Goal: Task Accomplishment & Management: Manage account settings

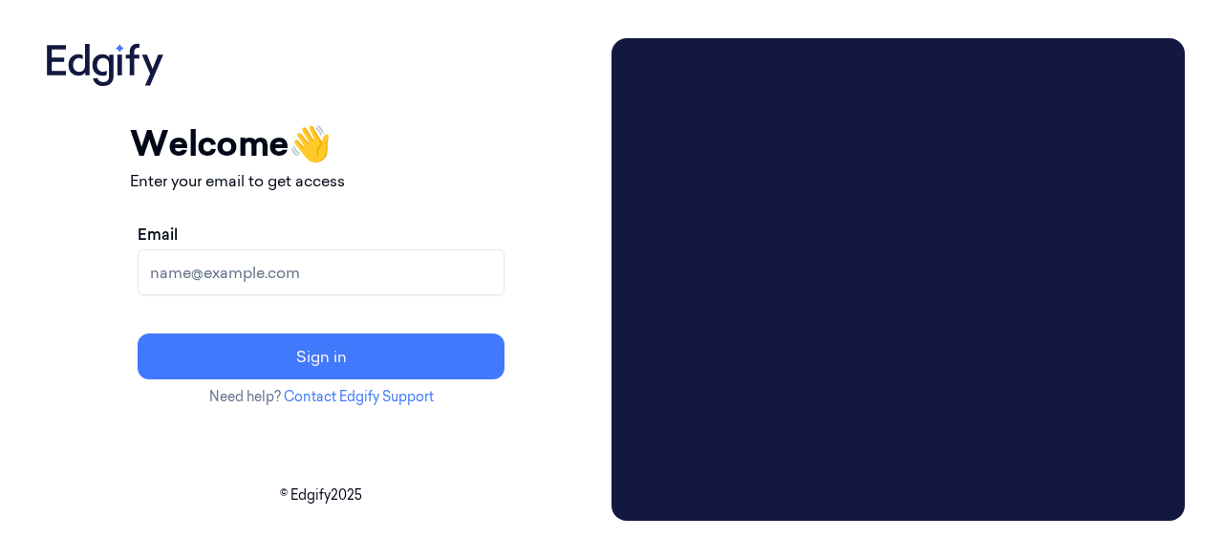
click at [307, 276] on input "Email" at bounding box center [321, 272] width 367 height 46
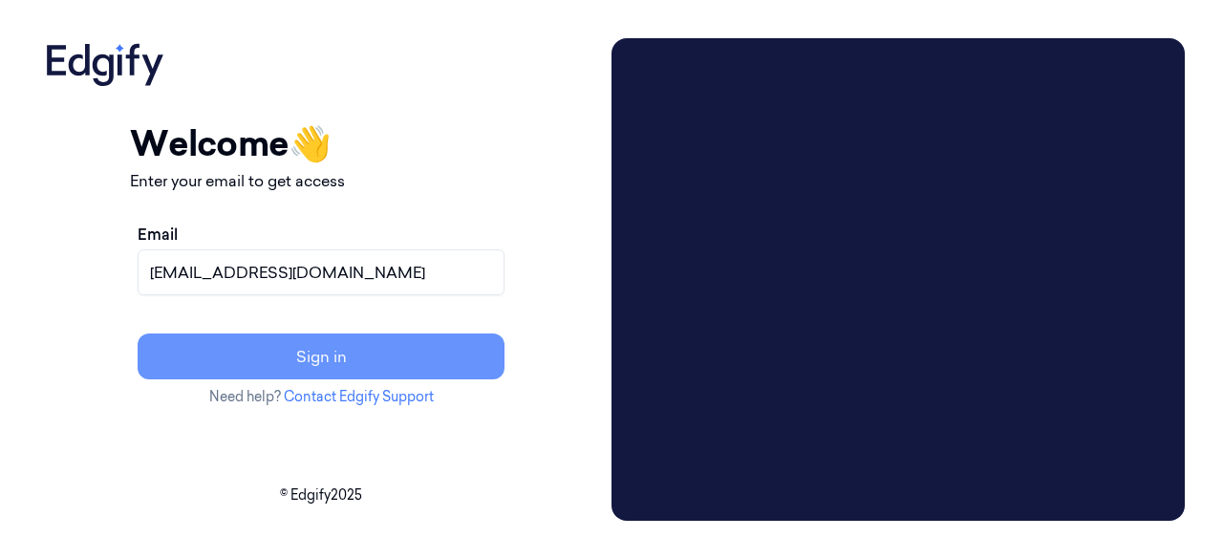
click at [397, 354] on button "Sign in" at bounding box center [321, 356] width 367 height 46
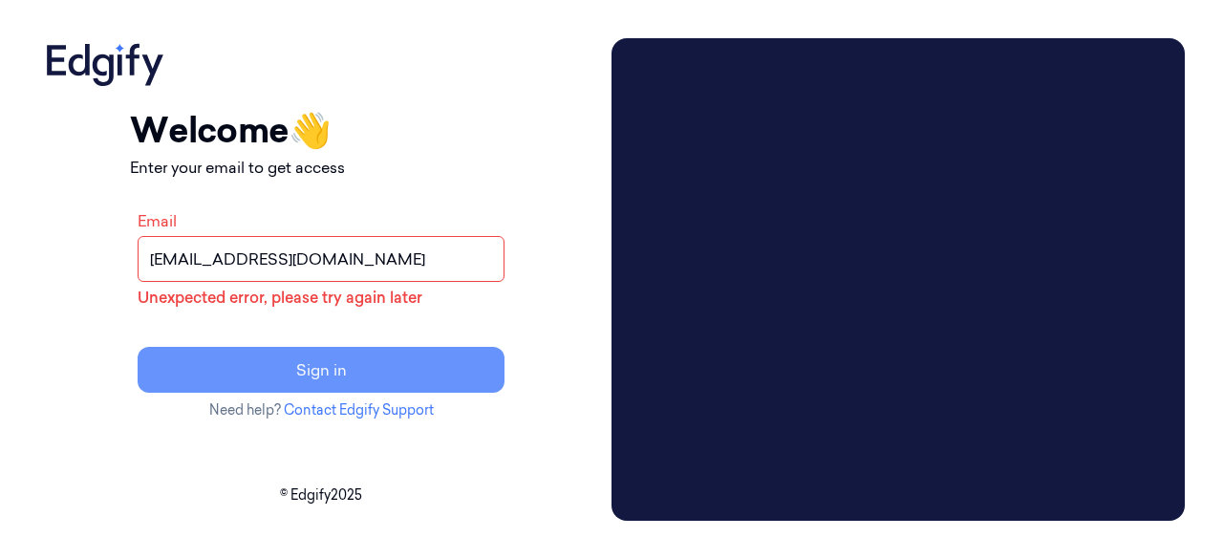
click at [384, 380] on button "Sign in" at bounding box center [321, 370] width 367 height 46
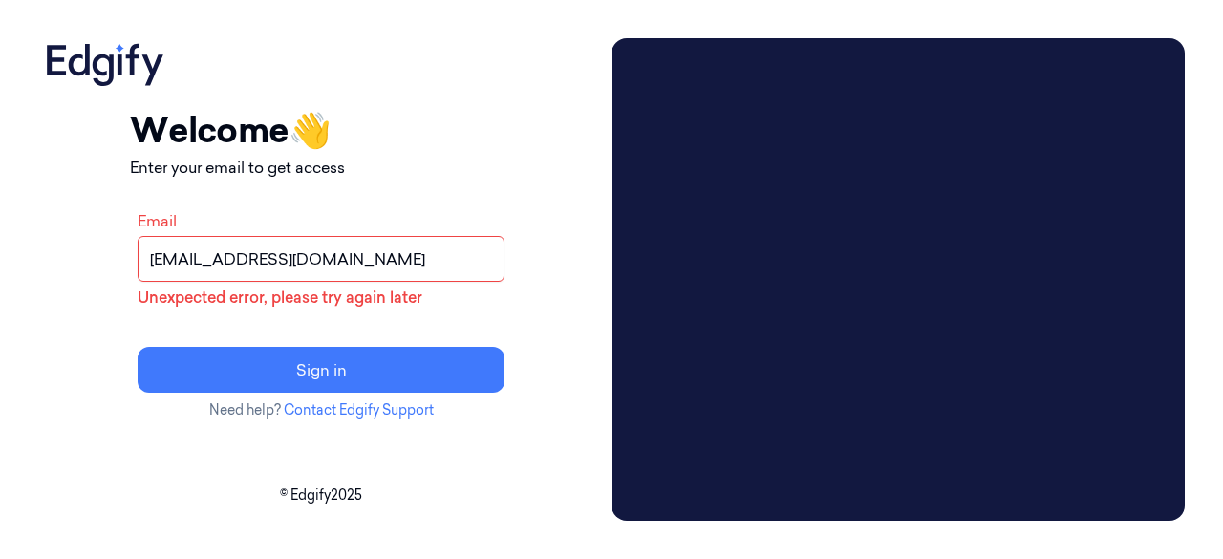
drag, startPoint x: 363, startPoint y: 259, endPoint x: 214, endPoint y: 258, distance: 149.0
click at [214, 258] on input "[EMAIL_ADDRESS][DOMAIN_NAME]" at bounding box center [321, 259] width 367 height 46
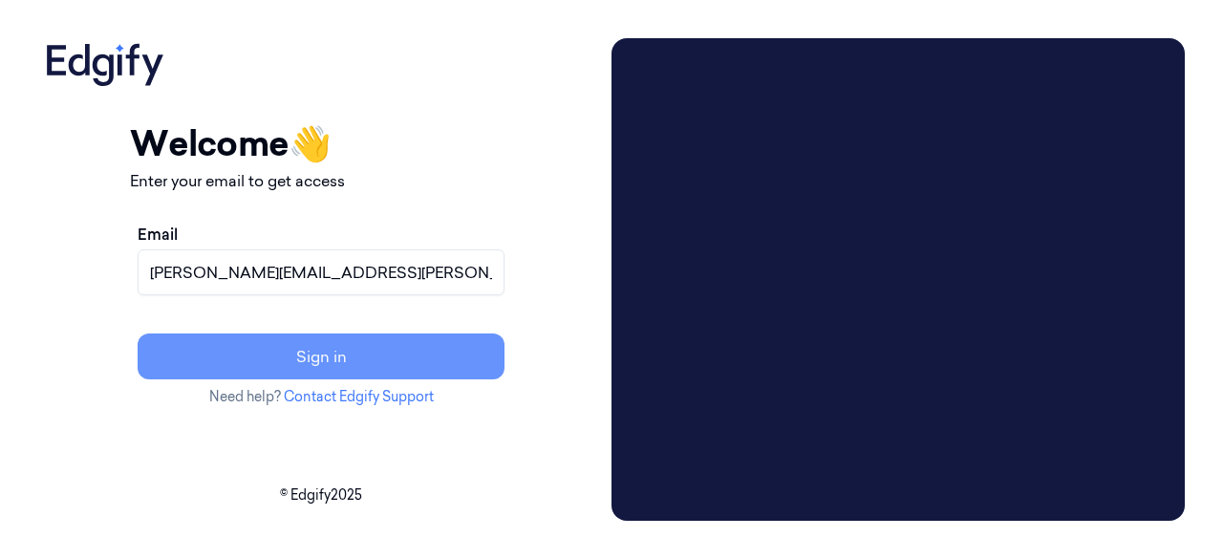
type input "[PERSON_NAME][EMAIL_ADDRESS][PERSON_NAME][DOMAIN_NAME]"
click at [407, 360] on button "Sign in" at bounding box center [321, 356] width 367 height 46
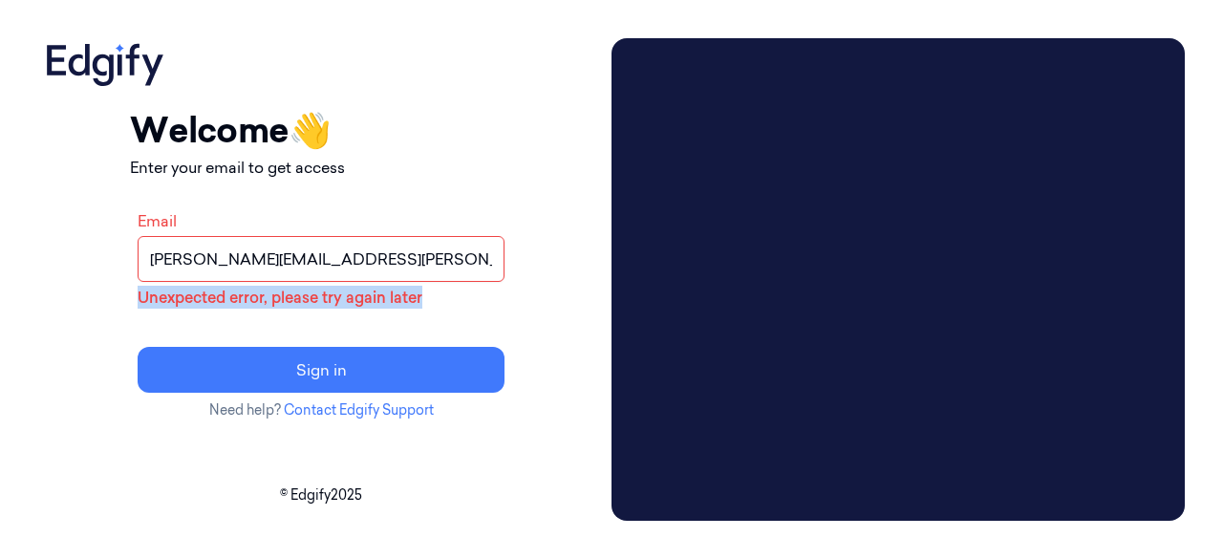
drag, startPoint x: 501, startPoint y: 299, endPoint x: 203, endPoint y: 289, distance: 298.2
click at [203, 289] on div "Email [PERSON_NAME][EMAIL_ADDRESS][PERSON_NAME][DOMAIN_NAME] Unexpected error, …" at bounding box center [321, 301] width 382 height 199
copy p "Unexpected error, please try again later"
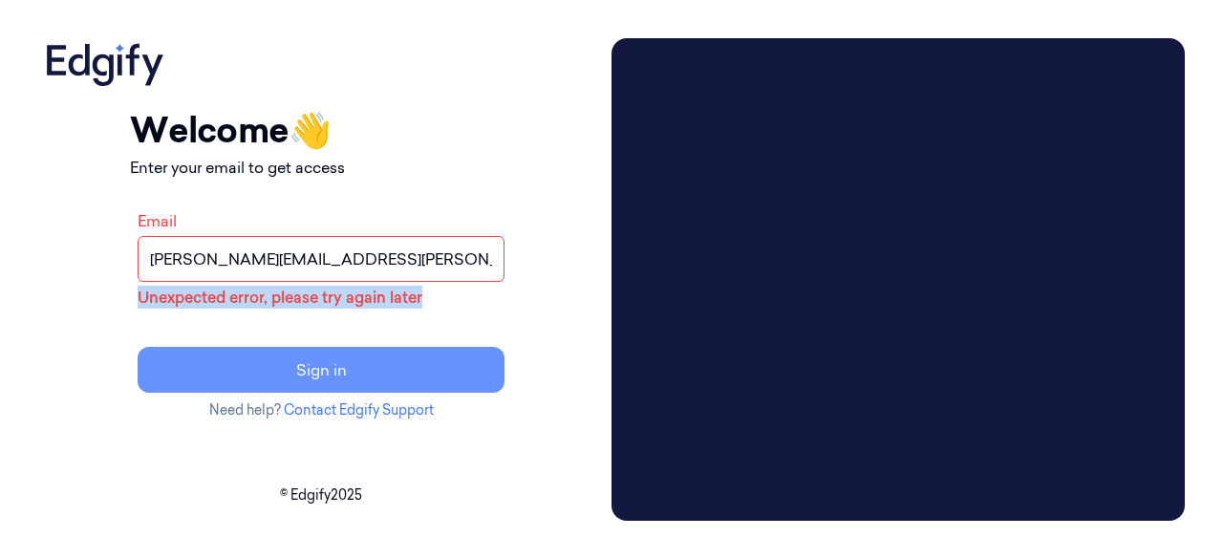
click at [393, 370] on button "Sign in" at bounding box center [321, 370] width 367 height 46
